Goal: Information Seeking & Learning: Find specific fact

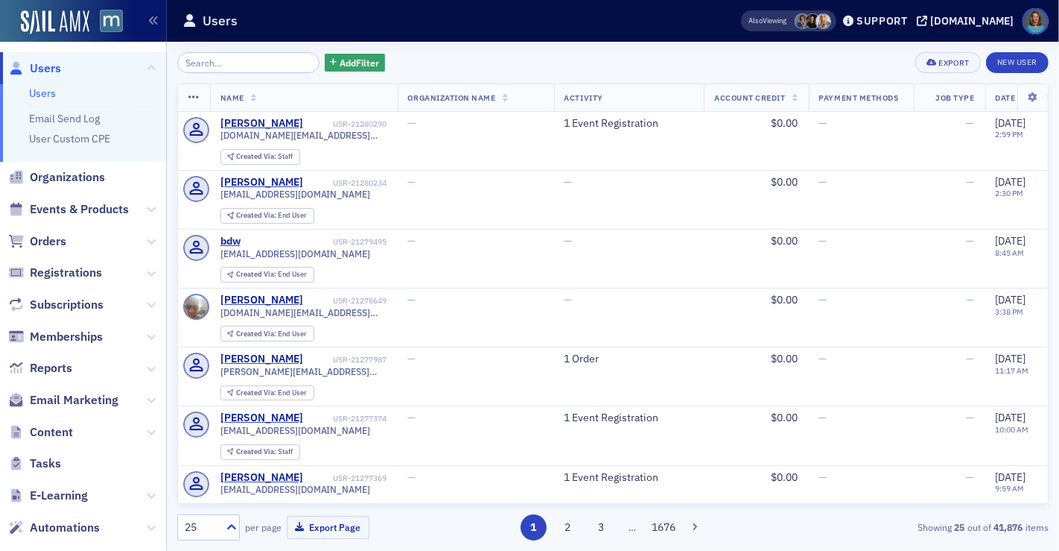
drag, startPoint x: 53, startPoint y: 237, endPoint x: 153, endPoint y: 108, distance: 163.0
click at [54, 235] on span "Orders" at bounding box center [48, 241] width 37 height 16
click at [196, 65] on input "search" at bounding box center [248, 62] width 142 height 21
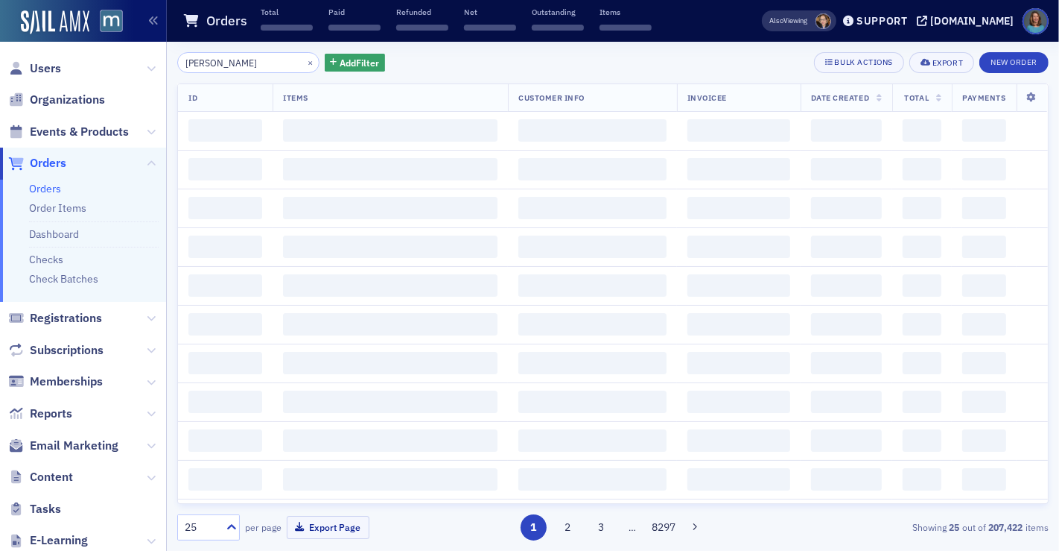
type input "[PERSON_NAME]"
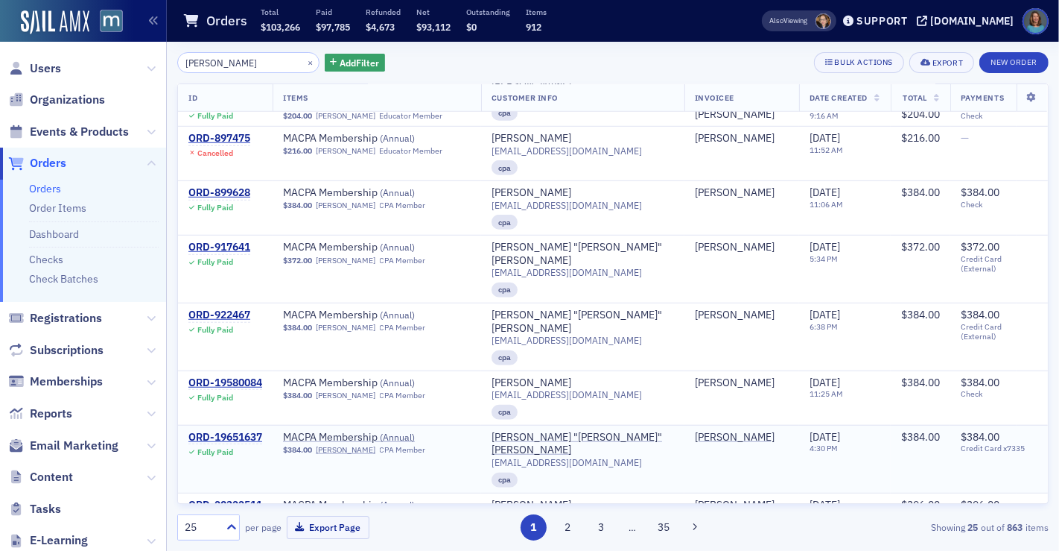
scroll to position [930, 0]
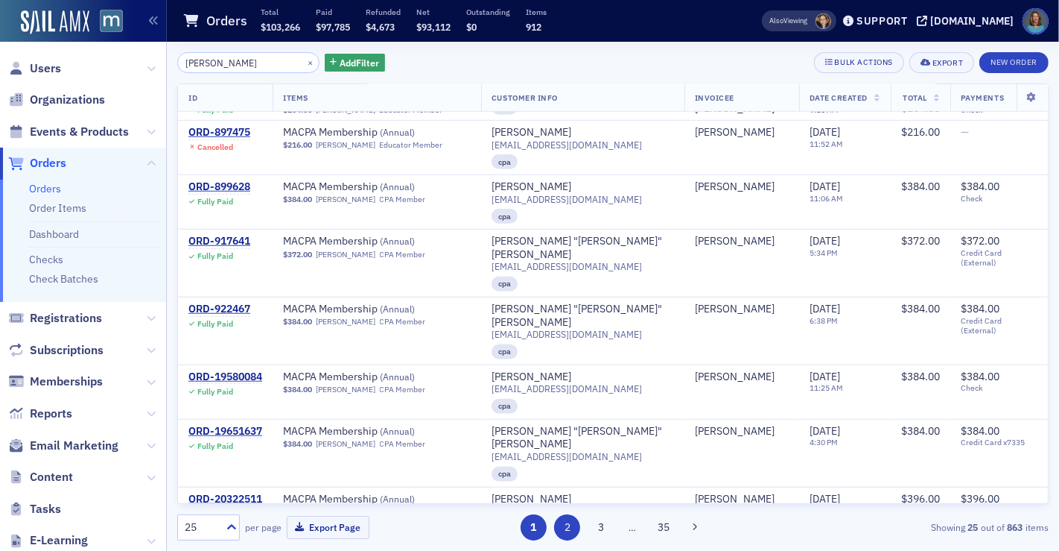
click at [568, 529] on button "2" at bounding box center [567, 527] width 26 height 26
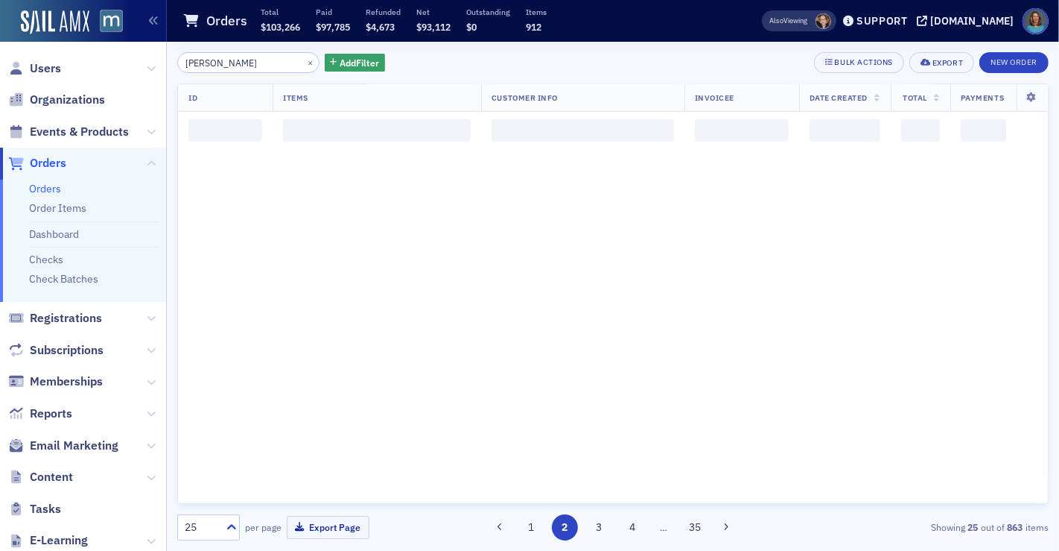
scroll to position [0, 0]
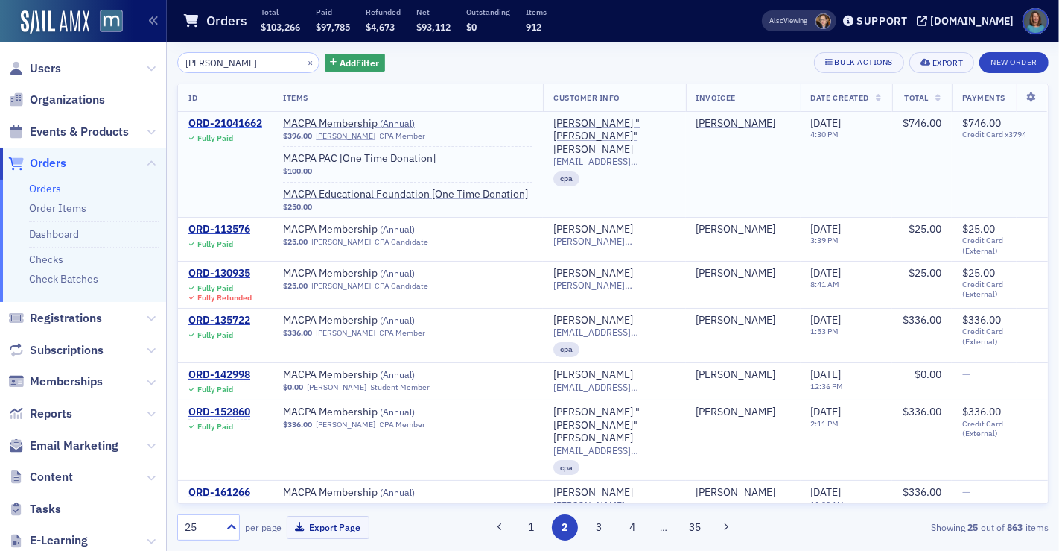
click at [232, 121] on div "ORD-21041662" at bounding box center [225, 123] width 74 height 13
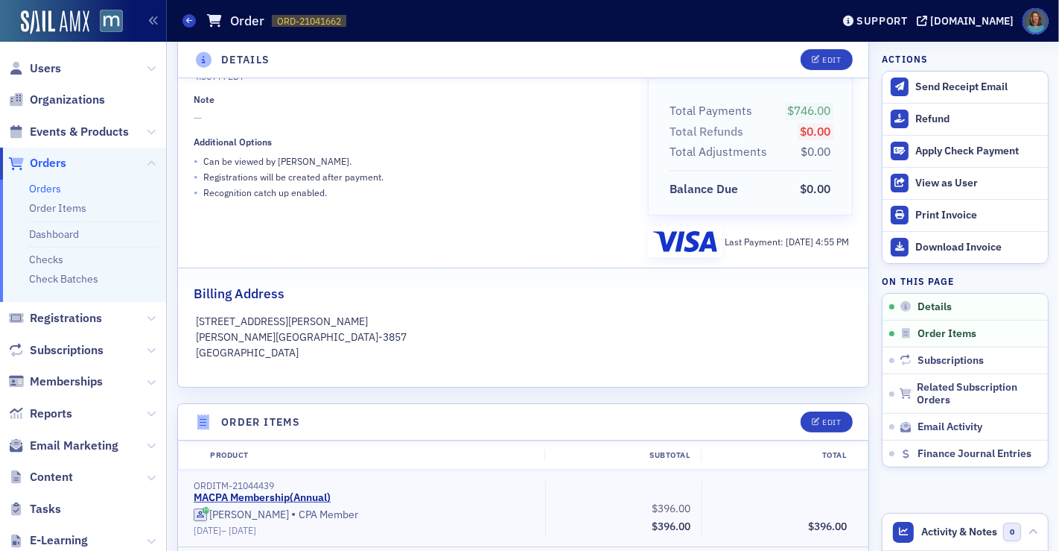
scroll to position [165, 0]
click at [200, 22] on div "Orders Order ORD-21041662 21041662" at bounding box center [496, 21] width 627 height 28
click at [191, 20] on icon at bounding box center [189, 20] width 6 height 7
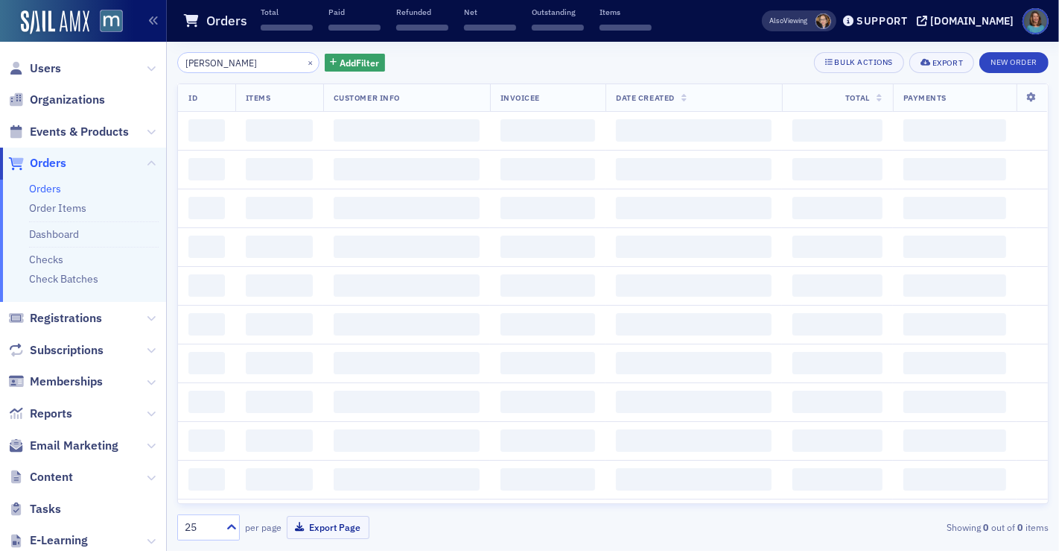
drag, startPoint x: 249, startPoint y: 65, endPoint x: 115, endPoint y: 51, distance: 134.1
click at [115, 51] on div "Users Organizations Events & Products Orders Orders Order Items Dashboard Check…" at bounding box center [529, 275] width 1059 height 551
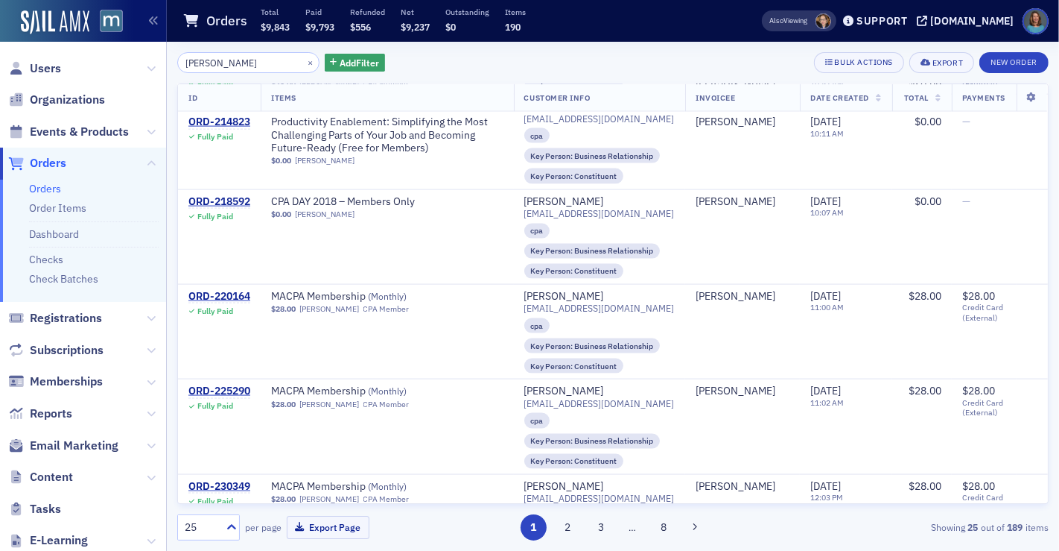
scroll to position [1973, 0]
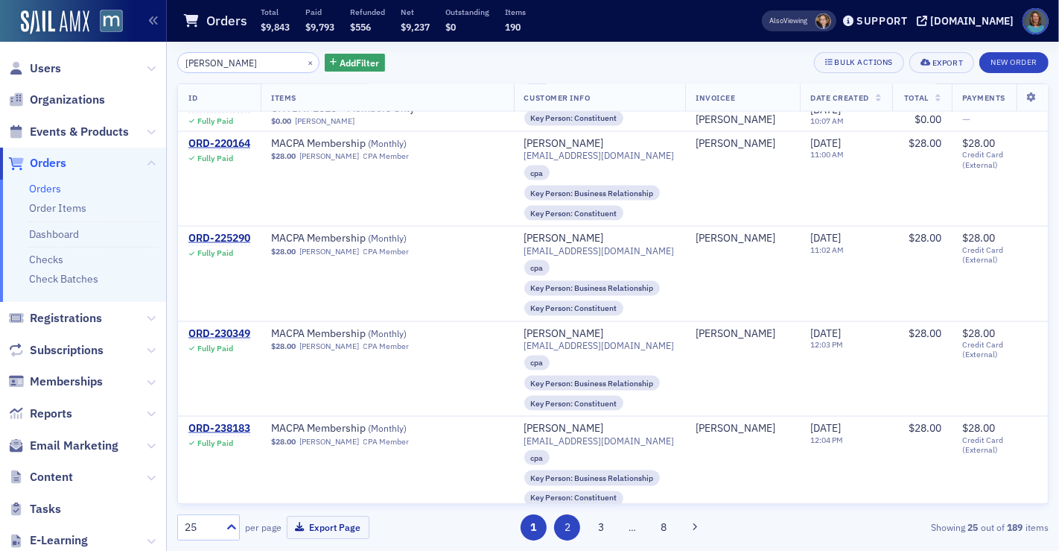
click at [565, 522] on button "2" at bounding box center [567, 527] width 26 height 26
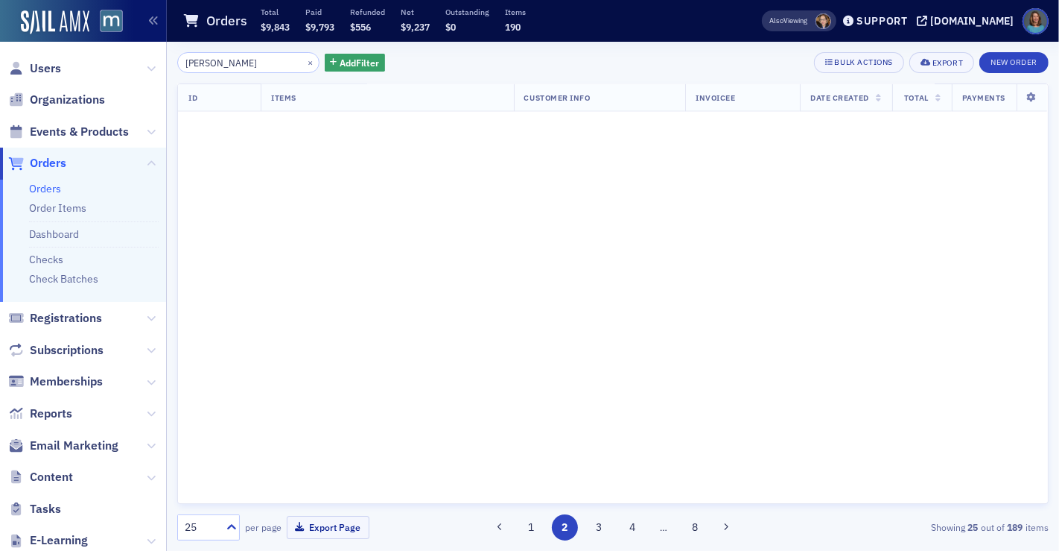
scroll to position [0, 0]
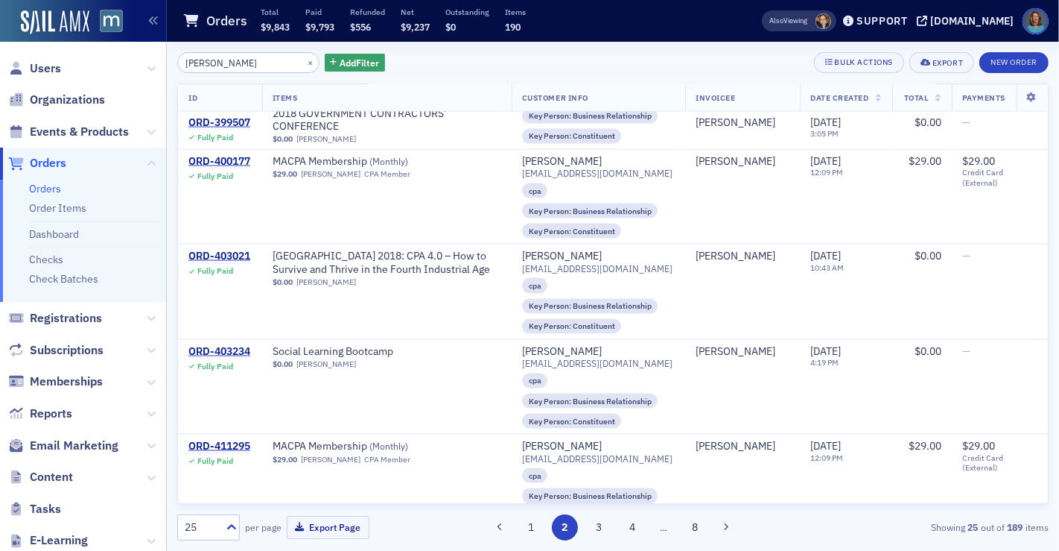
scroll to position [1973, 0]
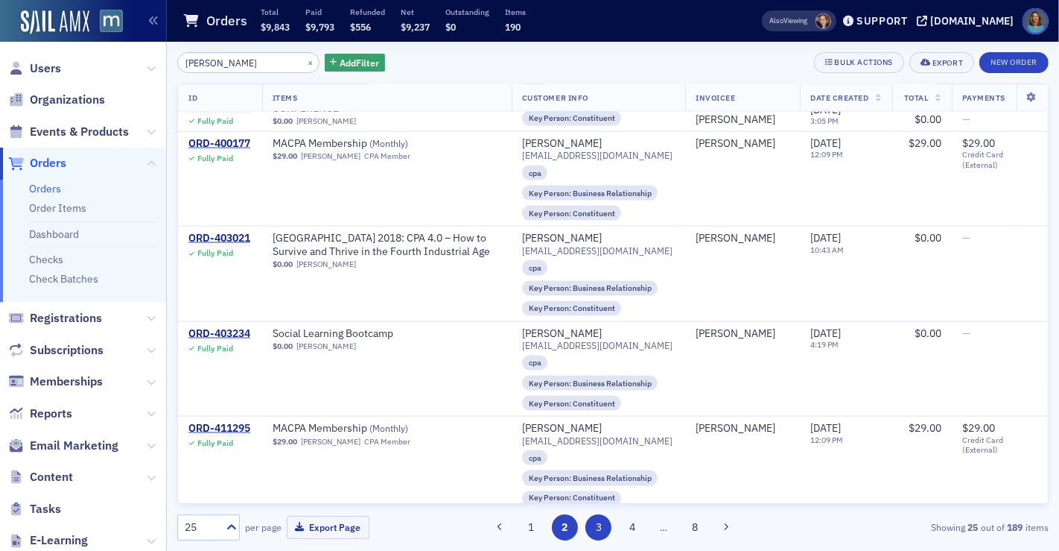
click at [593, 524] on button "3" at bounding box center [599, 527] width 26 height 26
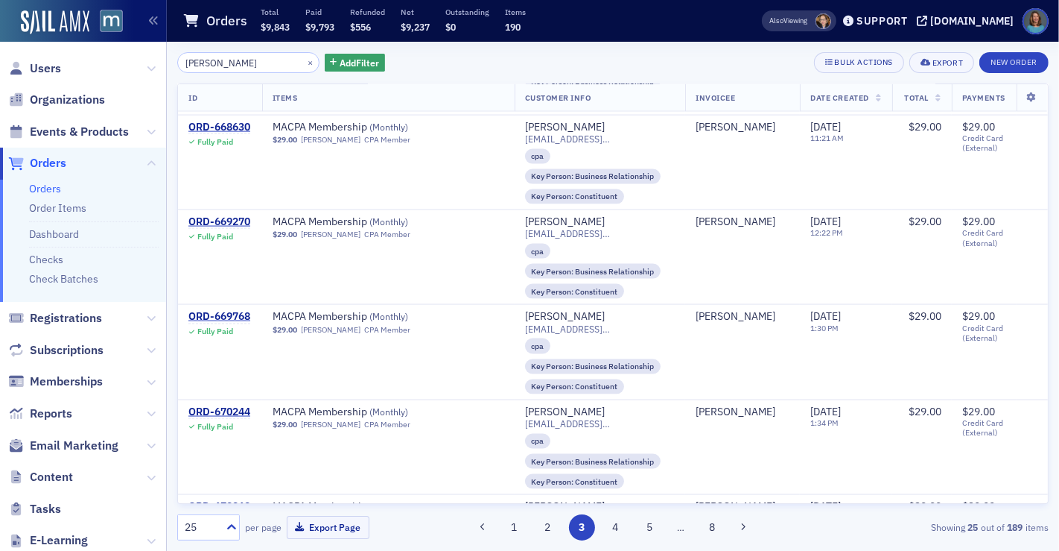
scroll to position [1973, 0]
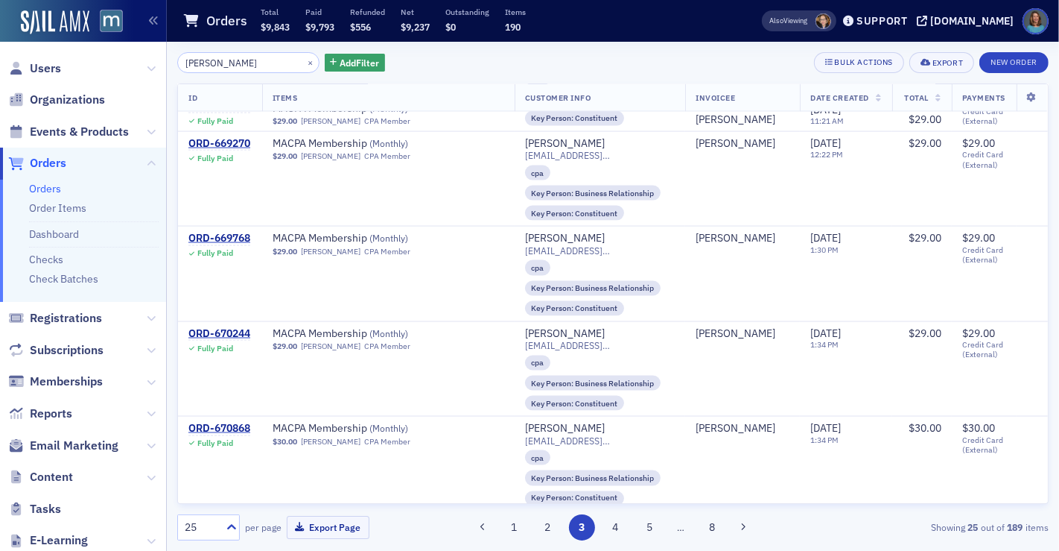
click at [869, 97] on th "Date Created" at bounding box center [846, 98] width 92 height 28
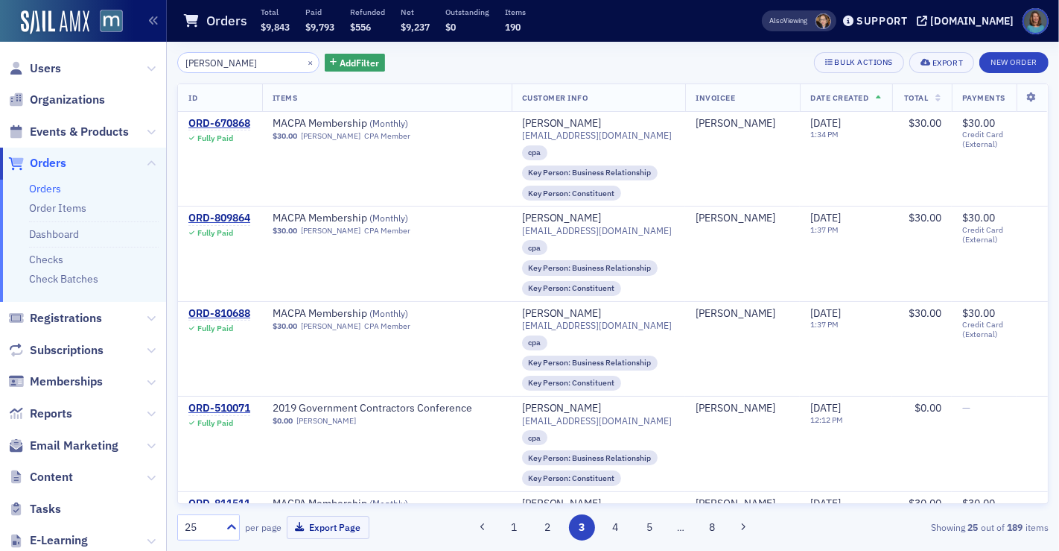
click at [876, 96] on icon at bounding box center [879, 99] width 6 height 8
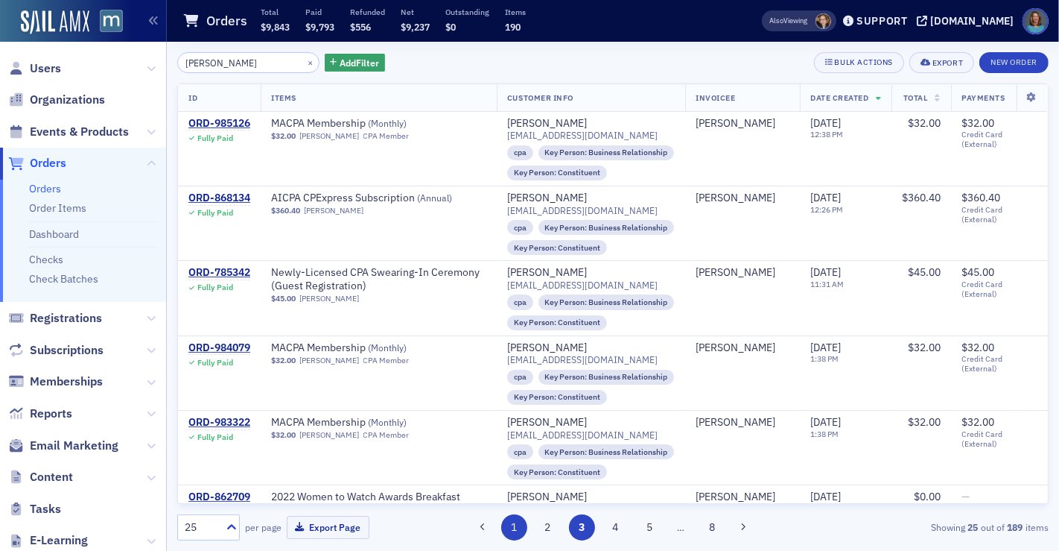
click at [512, 525] on button "1" at bounding box center [514, 527] width 26 height 26
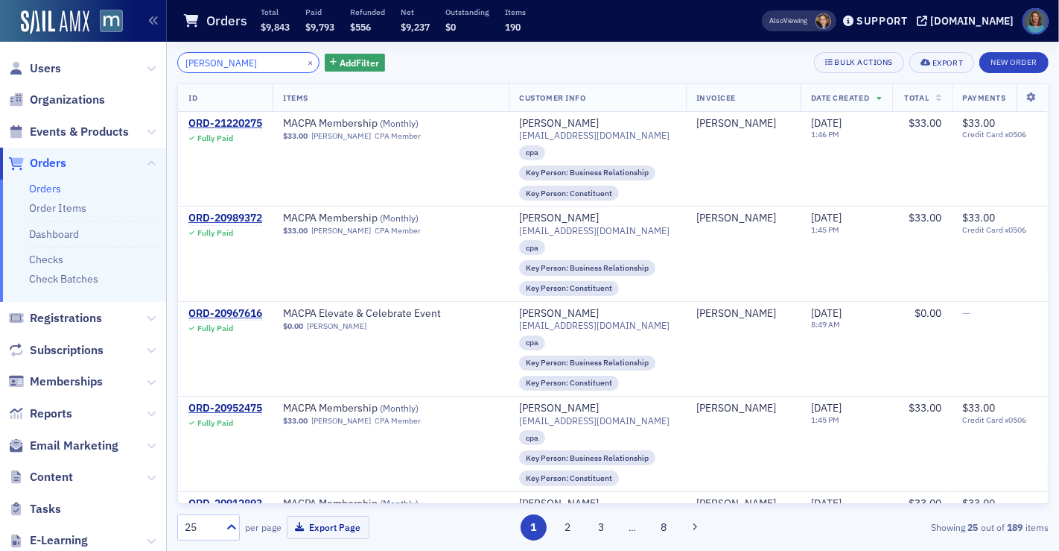
drag, startPoint x: 268, startPoint y: 64, endPoint x: 147, endPoint y: 60, distance: 121.5
click at [147, 60] on div "Users Organizations Events & Products Orders Orders Order Items Dashboard Check…" at bounding box center [529, 275] width 1059 height 551
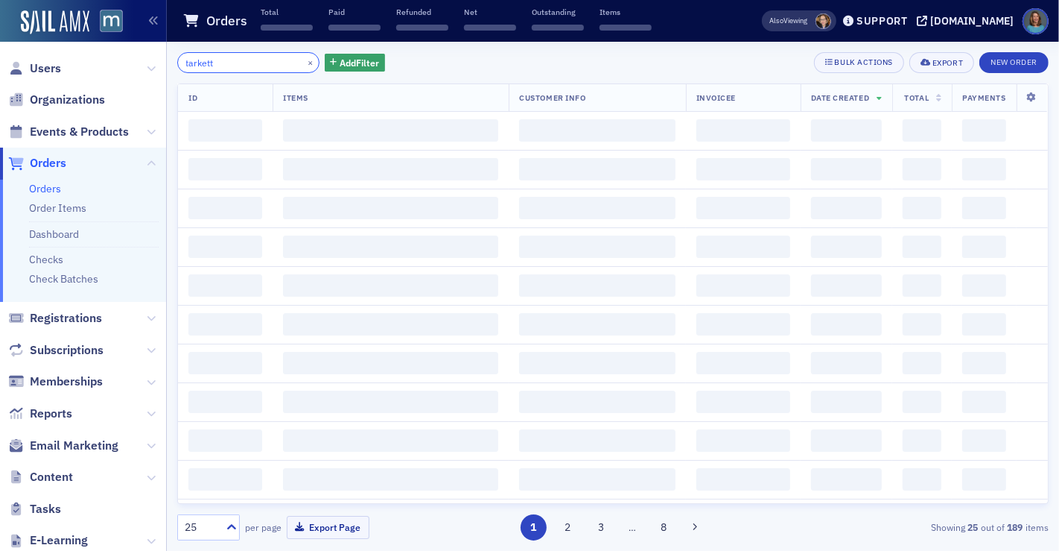
type input "tarkett"
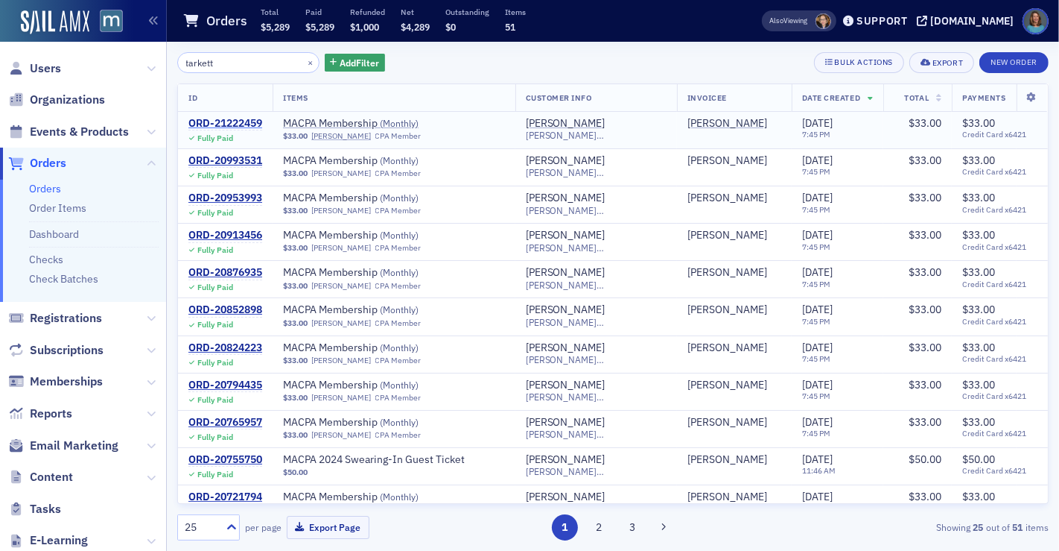
click at [248, 119] on div "ORD-21222459" at bounding box center [225, 123] width 74 height 13
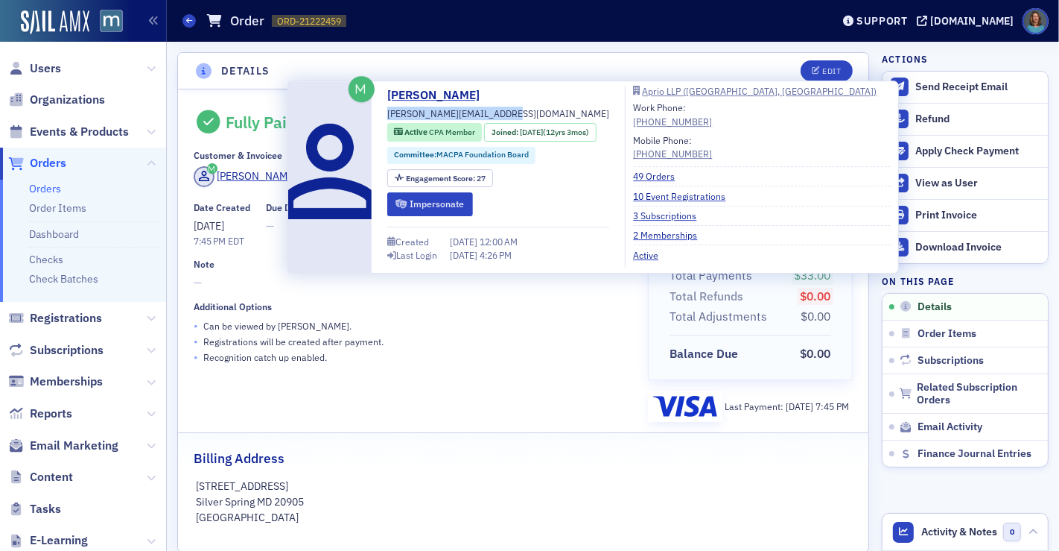
drag, startPoint x: 390, startPoint y: 110, endPoint x: 496, endPoint y: 113, distance: 105.8
click at [496, 113] on span "[PERSON_NAME][EMAIL_ADDRESS][DOMAIN_NAME]" at bounding box center [498, 113] width 222 height 13
copy span "[PERSON_NAME][EMAIL_ADDRESS][DOMAIN_NAME]"
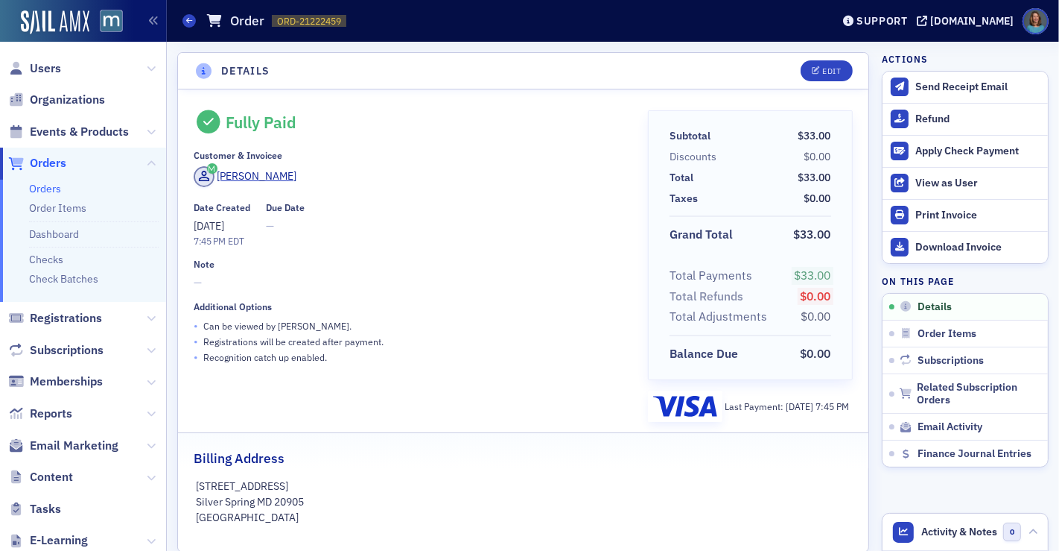
click at [39, 164] on span "Orders" at bounding box center [48, 163] width 37 height 16
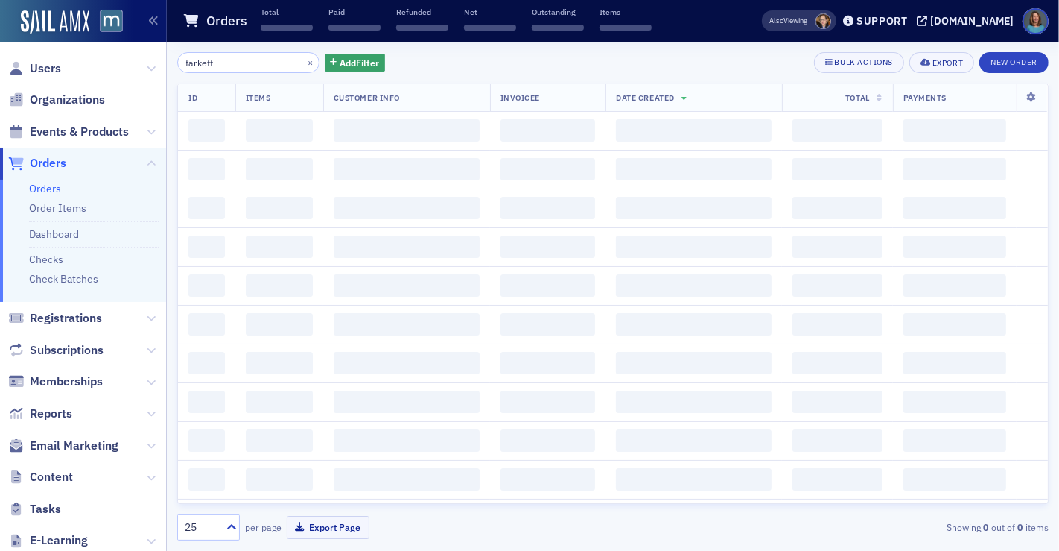
drag, startPoint x: 233, startPoint y: 56, endPoint x: 129, endPoint y: 47, distance: 104.7
click at [129, 47] on div "Users Organizations Events & Products Orders Orders Order Items Dashboard Check…" at bounding box center [529, 275] width 1059 height 551
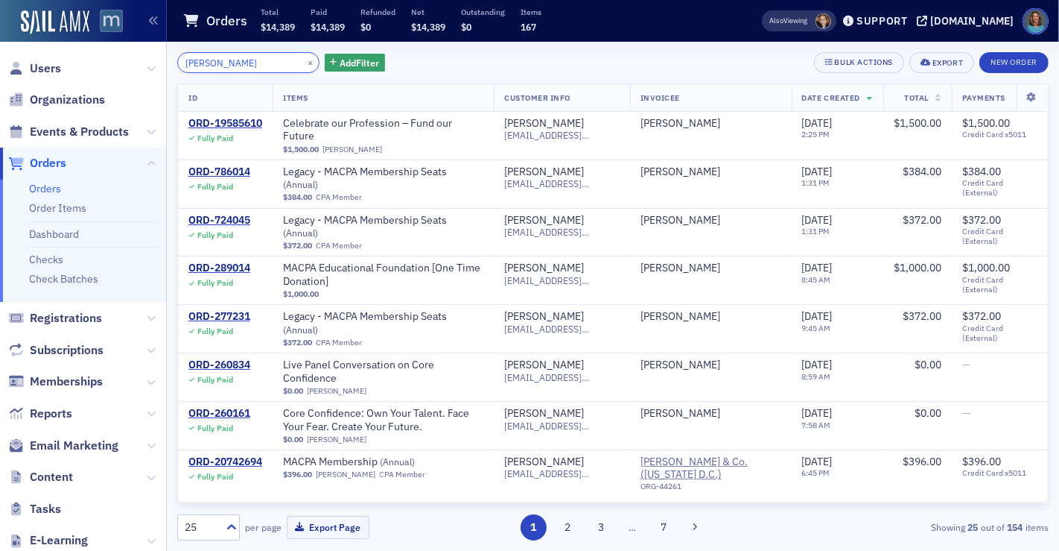
drag, startPoint x: 259, startPoint y: 59, endPoint x: 122, endPoint y: 31, distance: 140.0
click at [122, 31] on div "Users Organizations Events & Products Orders Orders Order Items Dashboard Check…" at bounding box center [529, 275] width 1059 height 551
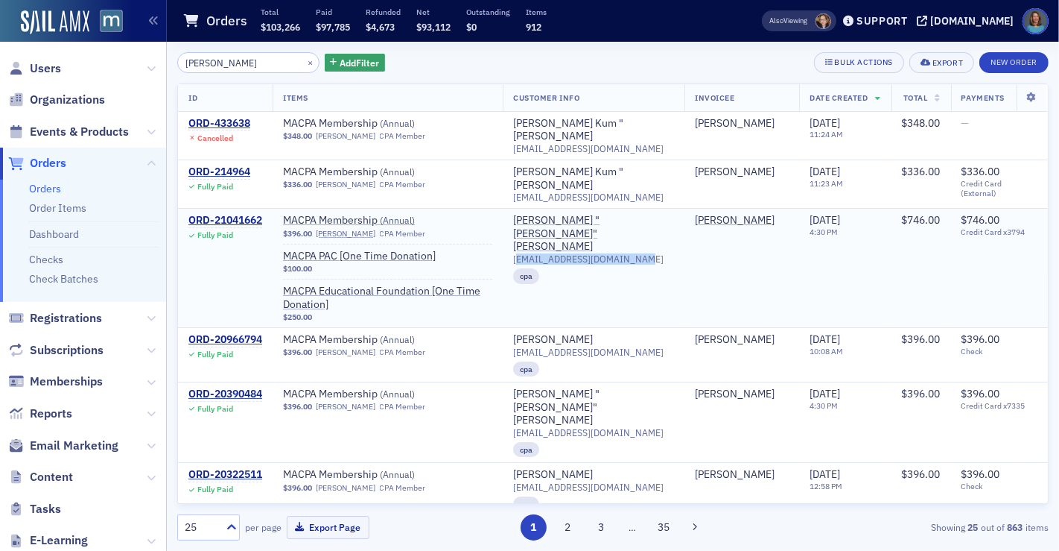
drag, startPoint x: 532, startPoint y: 233, endPoint x: 656, endPoint y: 235, distance: 123.7
click at [656, 253] on div "[EMAIL_ADDRESS][DOMAIN_NAME]" at bounding box center [593, 258] width 161 height 11
copy span "[EMAIL_ADDRESS][DOMAIN_NAME]"
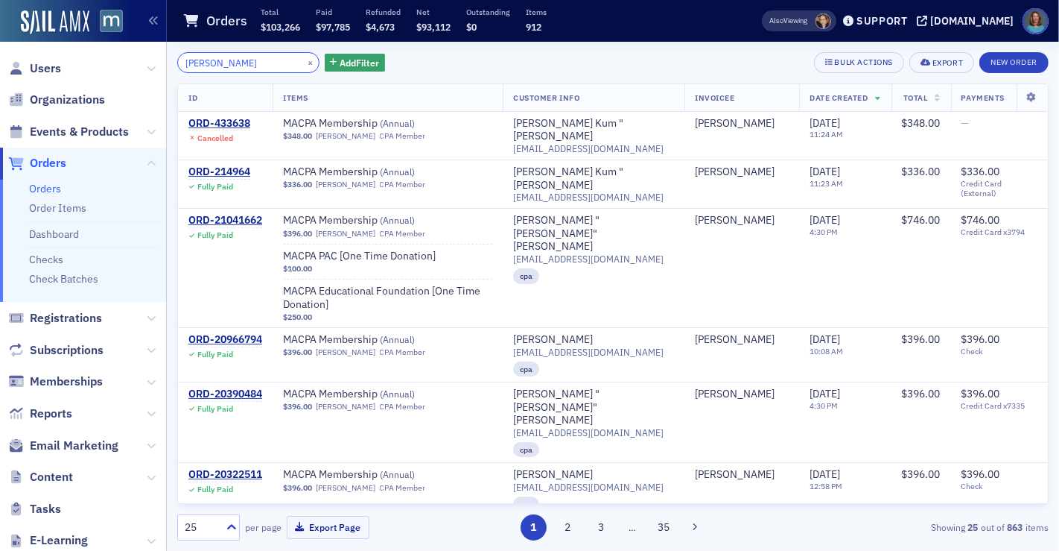
drag, startPoint x: 251, startPoint y: 69, endPoint x: 180, endPoint y: 56, distance: 71.9
click at [180, 56] on input "[PERSON_NAME]" at bounding box center [248, 62] width 142 height 21
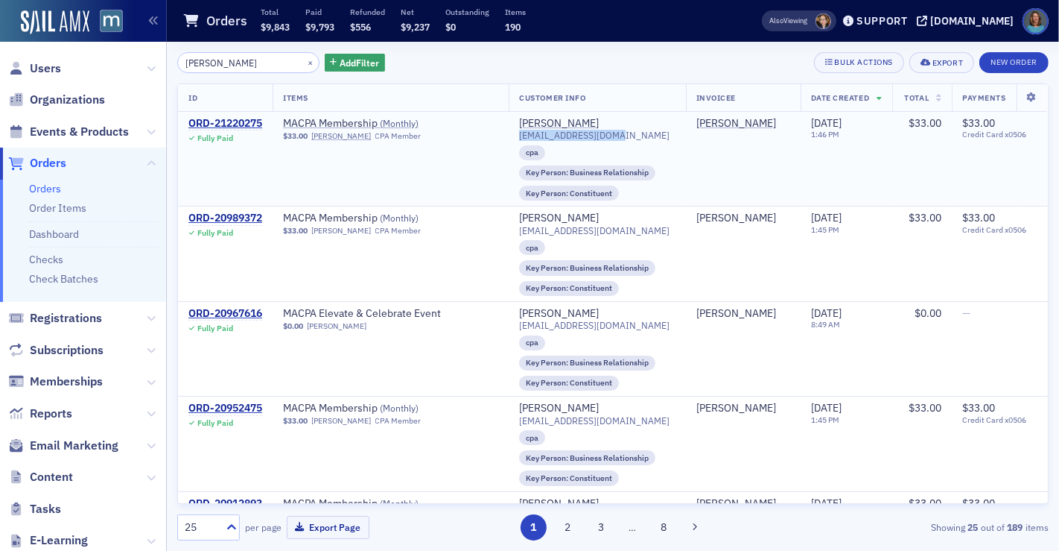
drag, startPoint x: 510, startPoint y: 135, endPoint x: 602, endPoint y: 139, distance: 91.7
click at [602, 139] on span "[EMAIL_ADDRESS][DOMAIN_NAME]" at bounding box center [594, 135] width 150 height 11
copy span "[EMAIL_ADDRESS][DOMAIN_NAME]"
drag, startPoint x: 259, startPoint y: 58, endPoint x: 172, endPoint y: 56, distance: 87.2
click at [172, 56] on div "[PERSON_NAME] × Add Filter Bulk Actions Export New Order ID Items Customer Info…" at bounding box center [613, 296] width 892 height 509
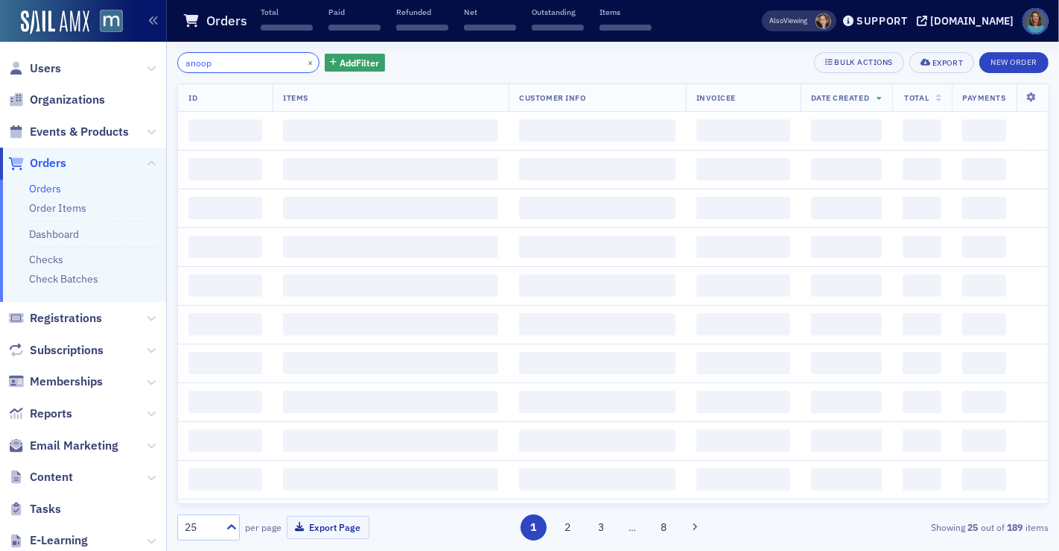
type input "anoop"
